Goal: Task Accomplishment & Management: Complete application form

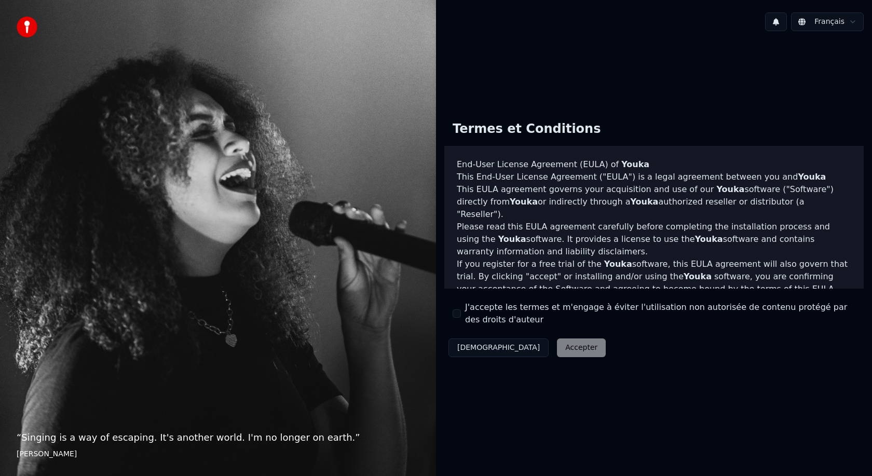
click at [448, 307] on div "Termes et Conditions End-User License Agreement (EULA) of Youka This End-User L…" at bounding box center [654, 237] width 420 height 249
click at [453, 312] on button "J'accepte les termes et m'engage à éviter l'utilisation non autorisée de conten…" at bounding box center [457, 313] width 8 height 8
click at [557, 354] on button "Accepter" at bounding box center [581, 348] width 49 height 19
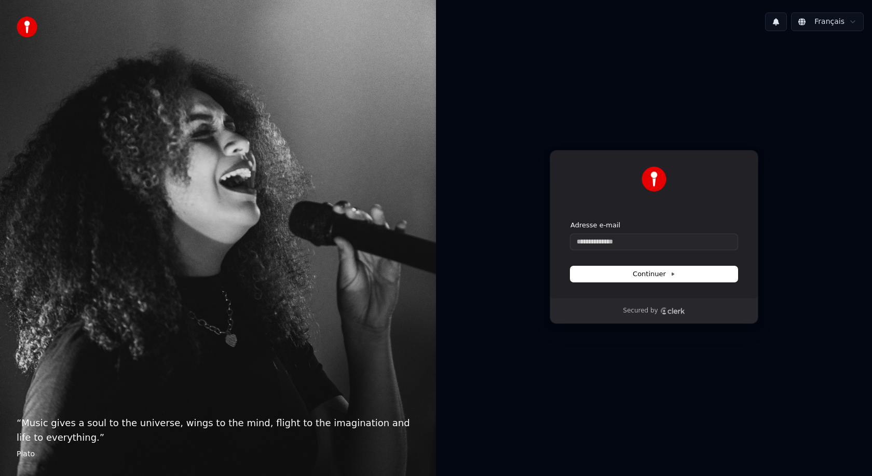
click at [632, 233] on div "Adresse e-mail" at bounding box center [654, 235] width 167 height 29
click at [630, 238] on input "Adresse e-mail" at bounding box center [654, 242] width 167 height 16
type input "*"
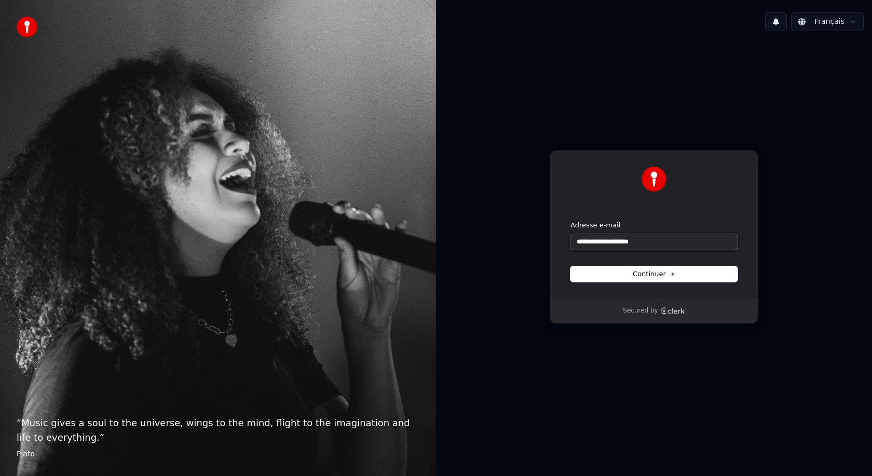
click at [571, 221] on button "submit" at bounding box center [571, 221] width 0 height 0
type input "**********"
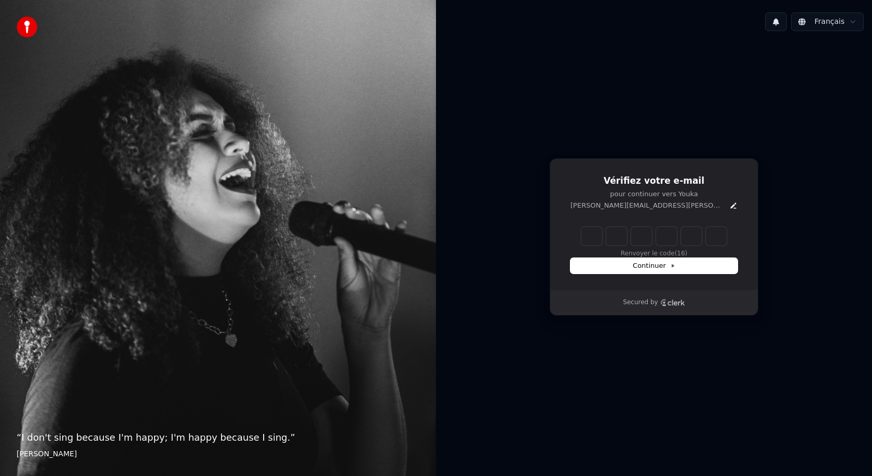
click at [595, 235] on input "Enter verification code" at bounding box center [654, 236] width 145 height 19
type input "******"
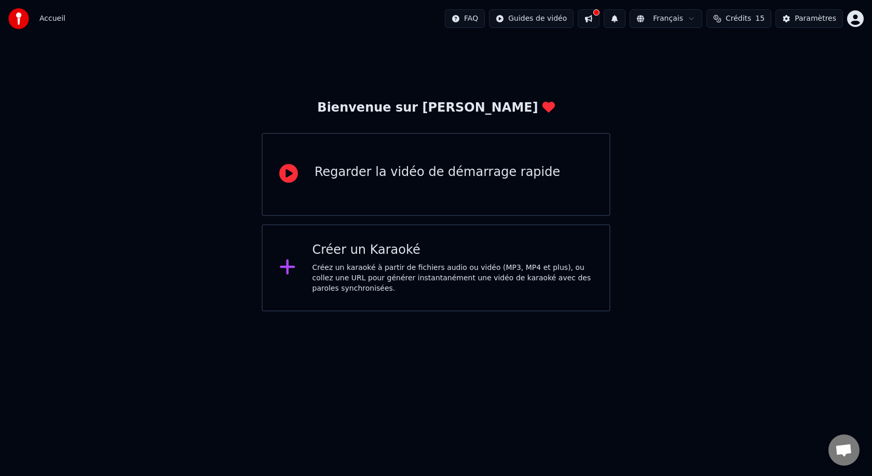
click at [442, 177] on div "Regarder la vidéo de démarrage rapide" at bounding box center [438, 172] width 246 height 17
